Goal: Task Accomplishment & Management: Manage account settings

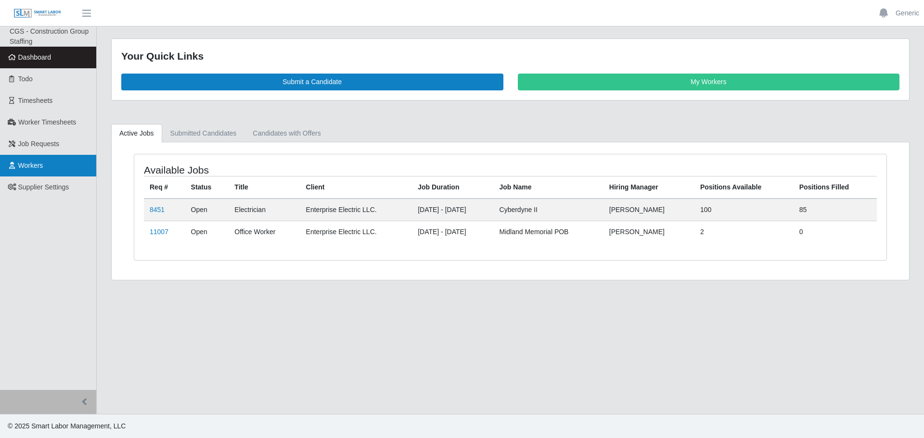
click at [63, 164] on link "Workers" at bounding box center [48, 166] width 96 height 22
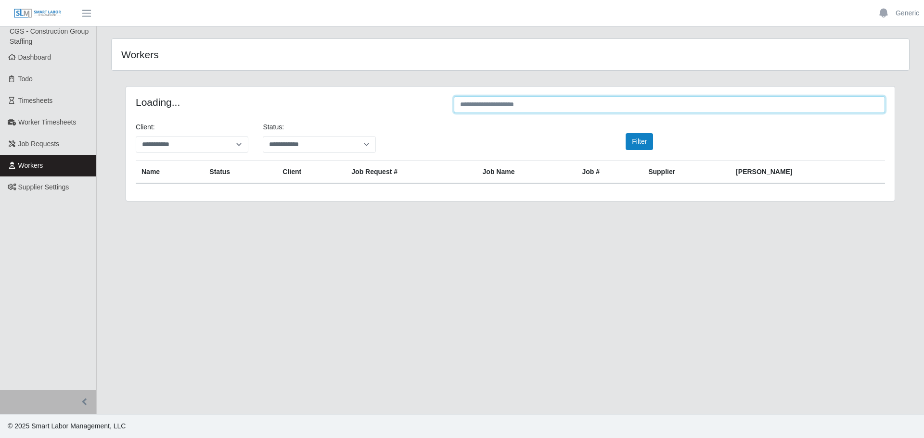
click at [520, 96] on input "text" at bounding box center [669, 104] width 431 height 17
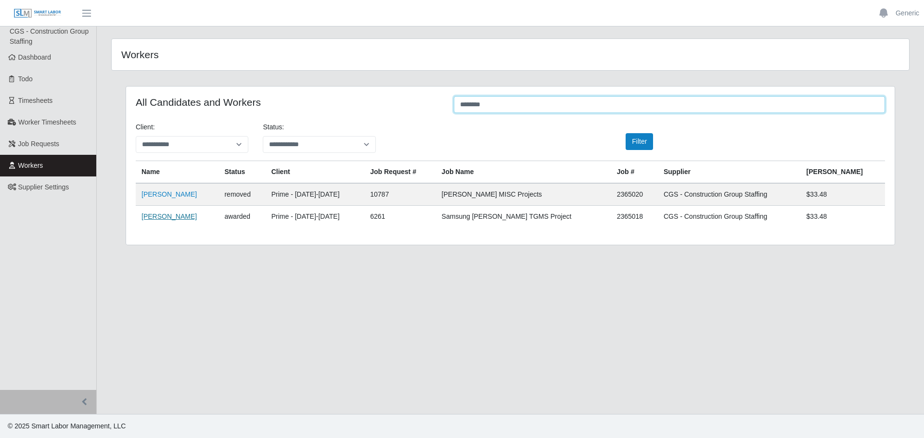
type input "********"
click at [166, 215] on link "[PERSON_NAME]" at bounding box center [168, 217] width 55 height 8
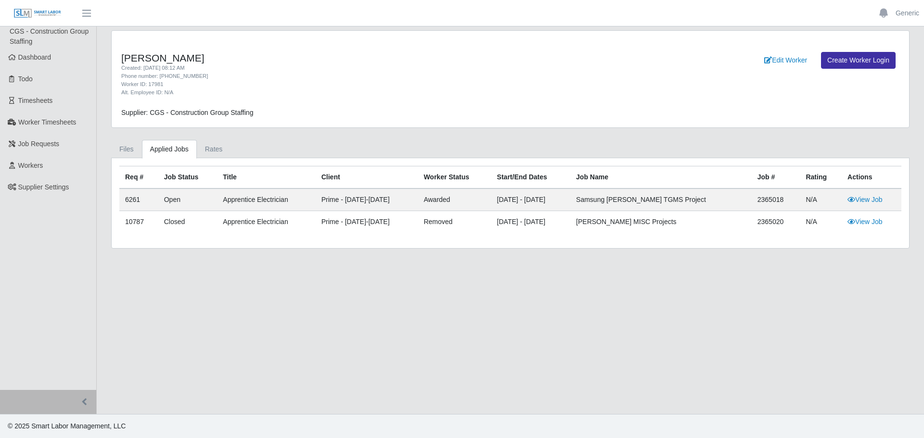
click at [110, 156] on div "Files Applied Jobs Rates Req # Job Status Title Client Worker Status Start/End …" at bounding box center [510, 194] width 812 height 109
click at [127, 151] on link "Files" at bounding box center [126, 149] width 31 height 19
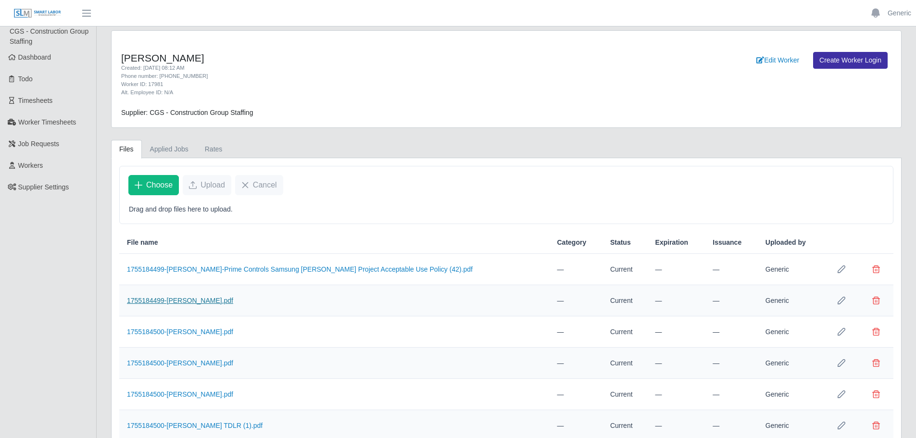
click at [202, 304] on link "1755184499-Bryan- BG.pdf" at bounding box center [180, 301] width 106 height 8
